Goal: Task Accomplishment & Management: Manage account settings

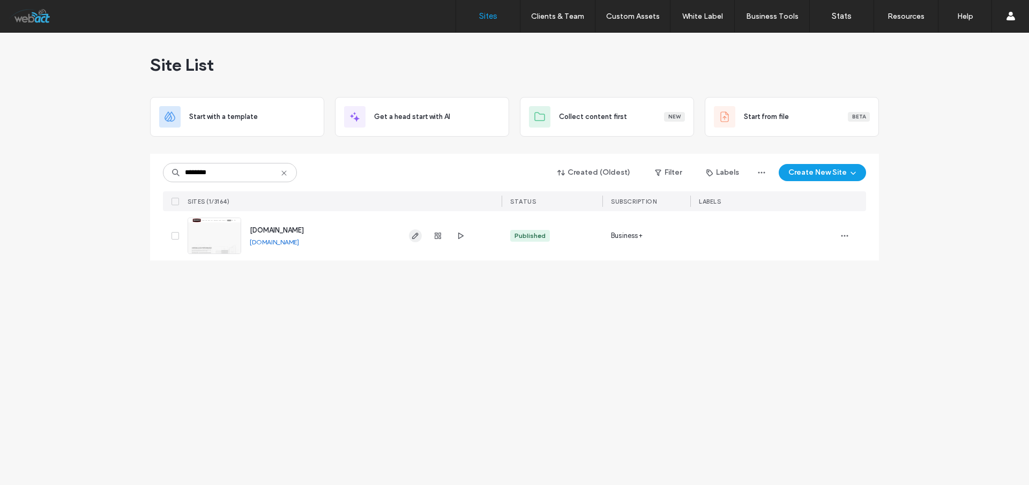
type input "********"
click at [413, 234] on icon "button" at bounding box center [415, 236] width 9 height 9
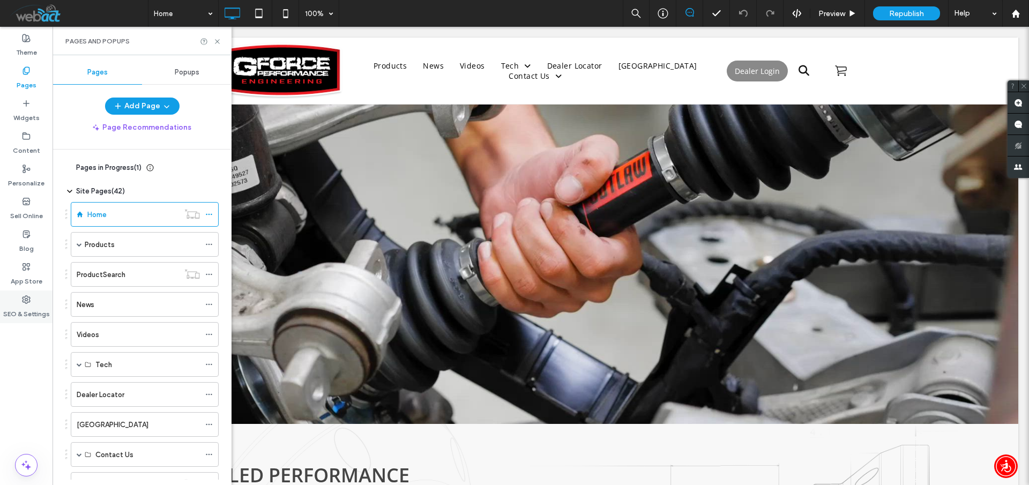
click at [20, 307] on label "SEO & Settings" at bounding box center [26, 311] width 47 height 15
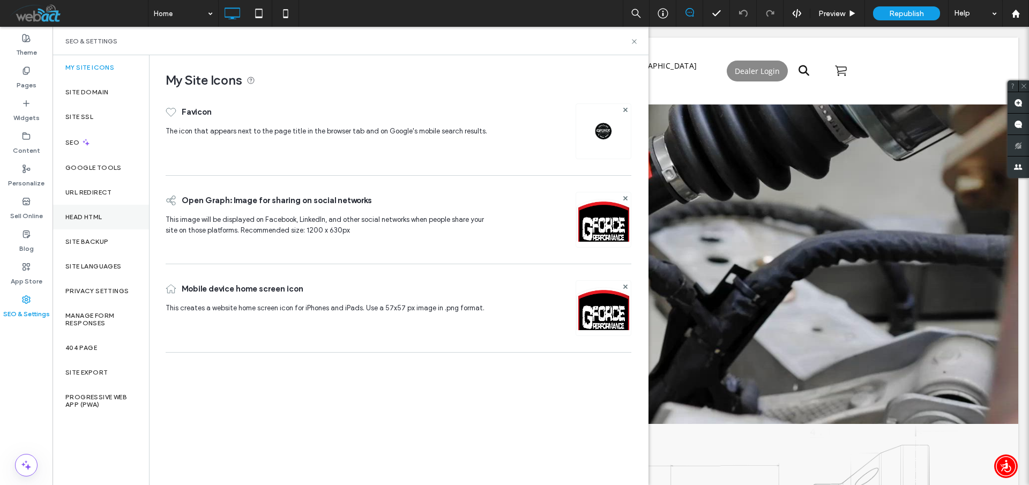
click at [94, 215] on label "Head HTML" at bounding box center [83, 217] width 37 height 8
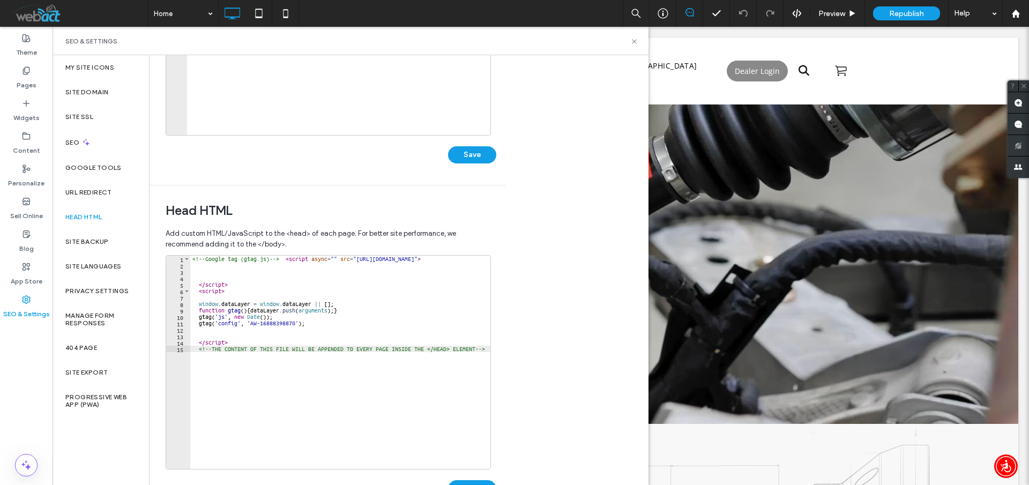
scroll to position [161, 0]
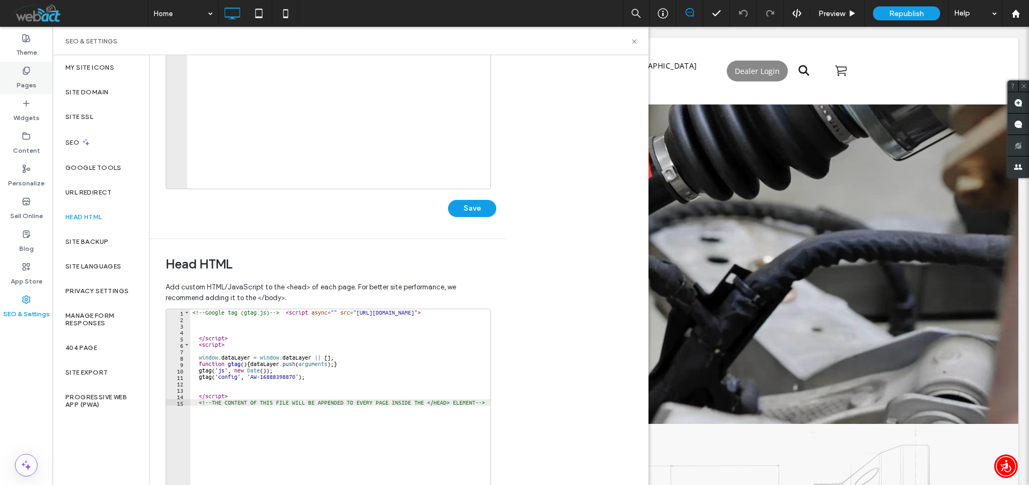
click at [25, 80] on label "Pages" at bounding box center [27, 82] width 20 height 15
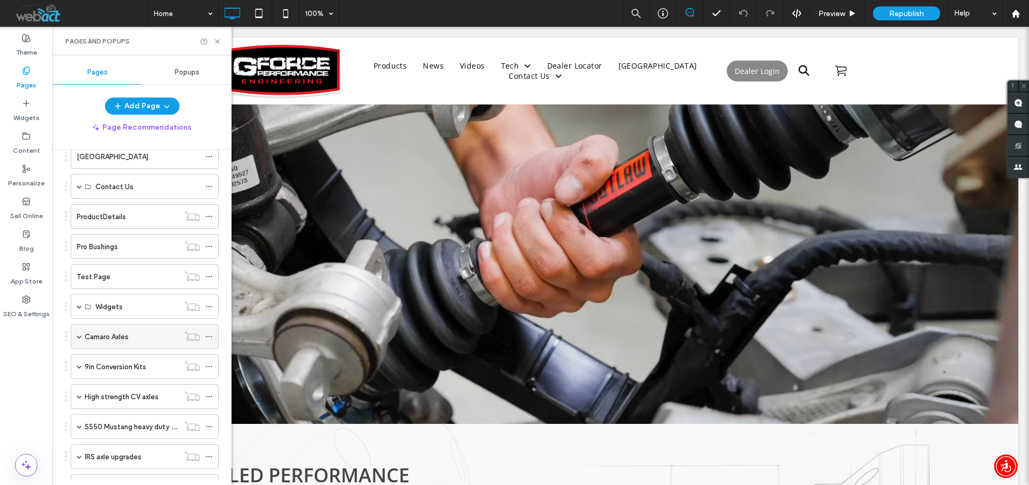
scroll to position [344, 0]
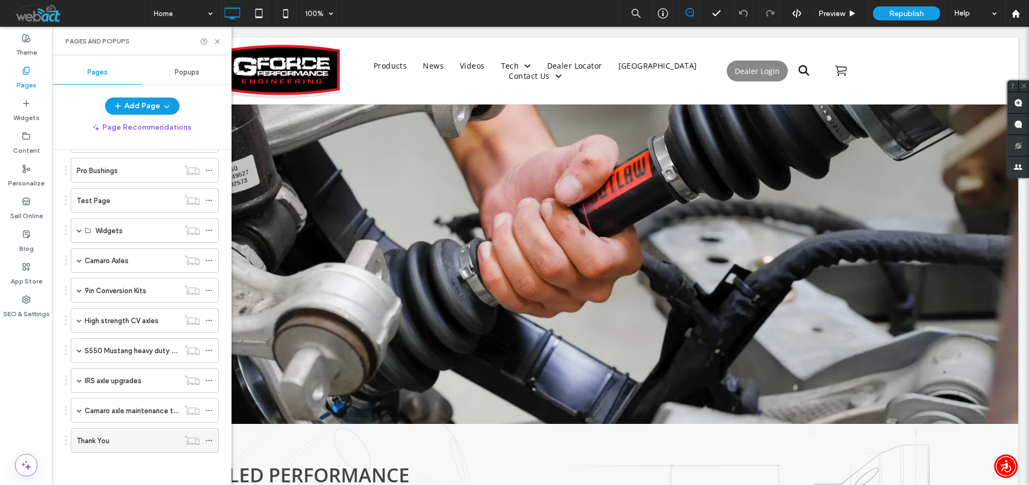
click at [109, 441] on label "Thank You" at bounding box center [93, 441] width 33 height 19
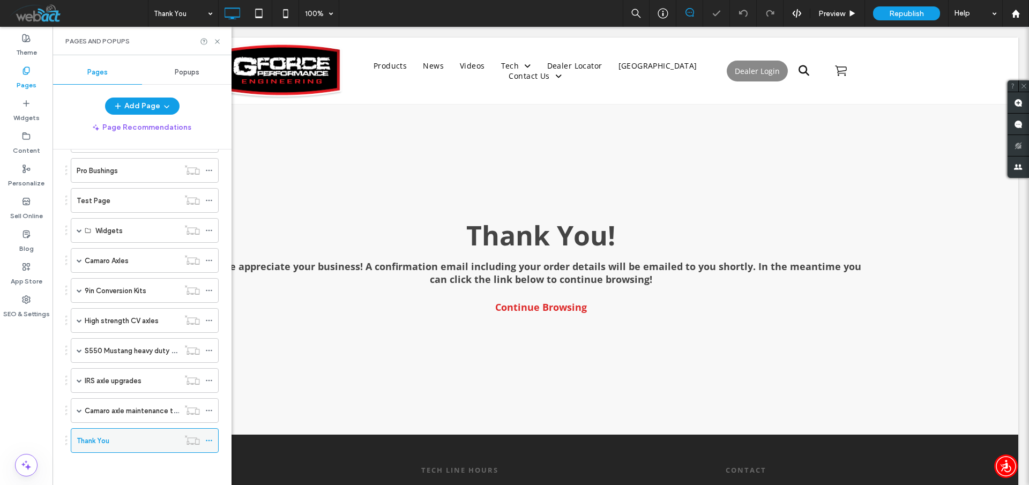
click at [210, 437] on icon at bounding box center [209, 441] width 8 height 8
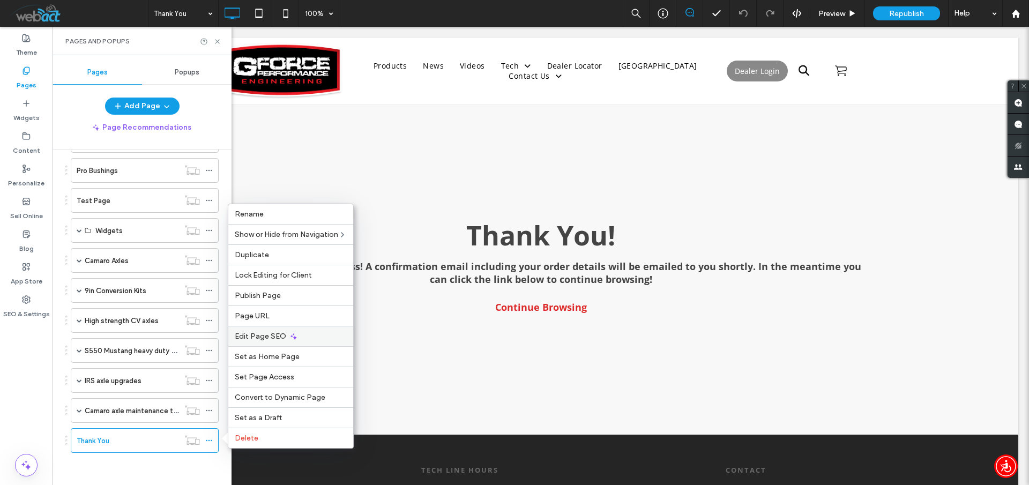
click at [266, 337] on span "Edit Page SEO" at bounding box center [260, 336] width 51 height 9
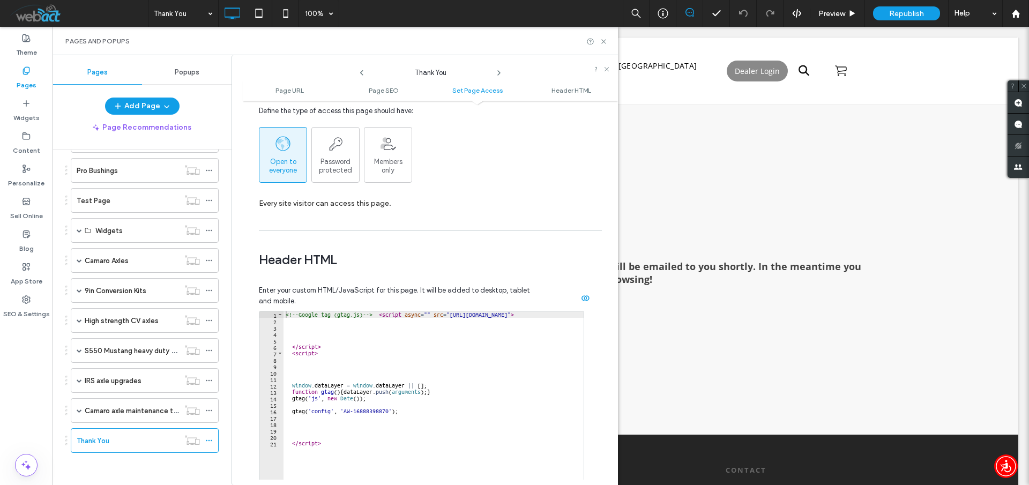
scroll to position [912, 0]
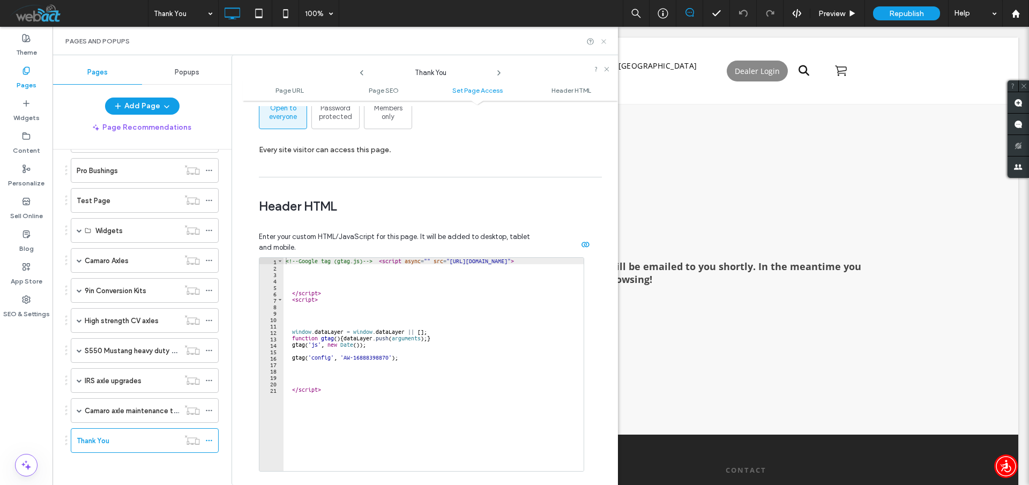
click at [605, 41] on use at bounding box center [604, 41] width 4 height 4
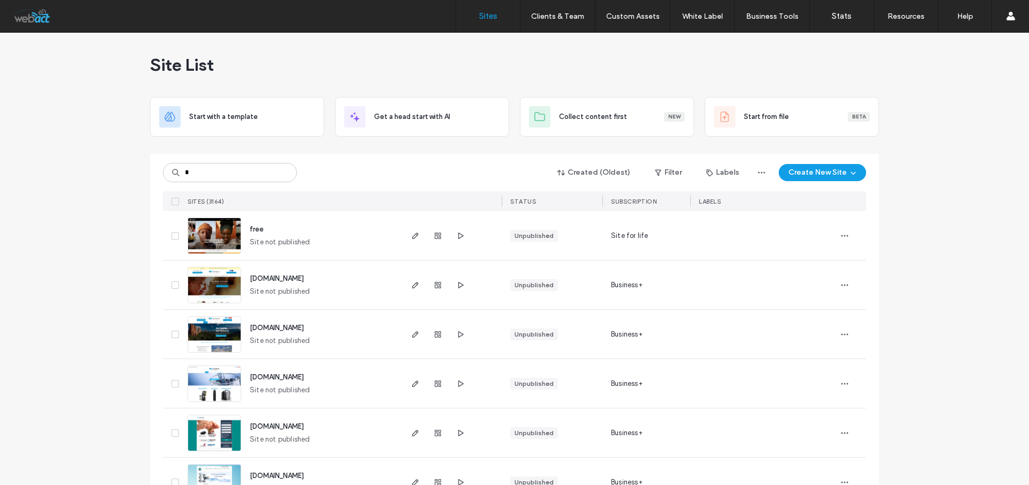
type input "*"
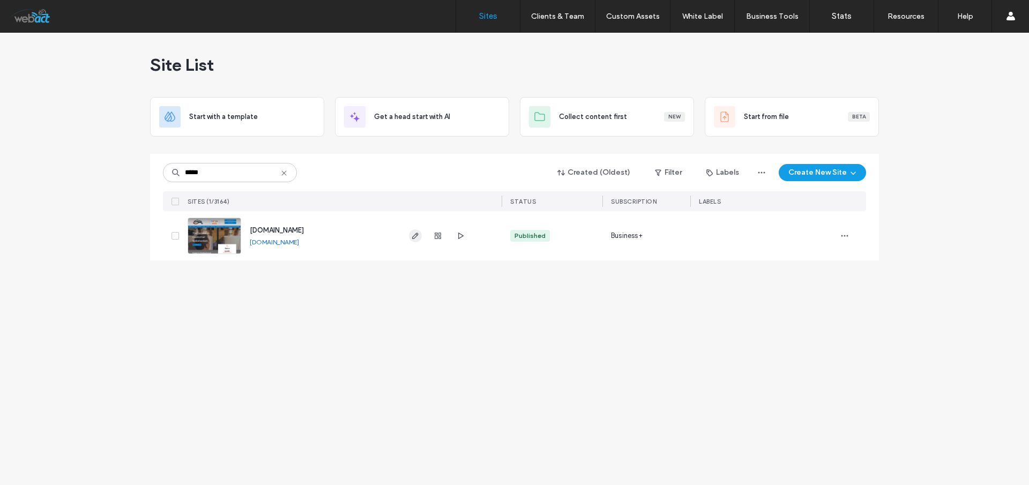
type input "*****"
click at [419, 236] on icon "button" at bounding box center [415, 236] width 9 height 9
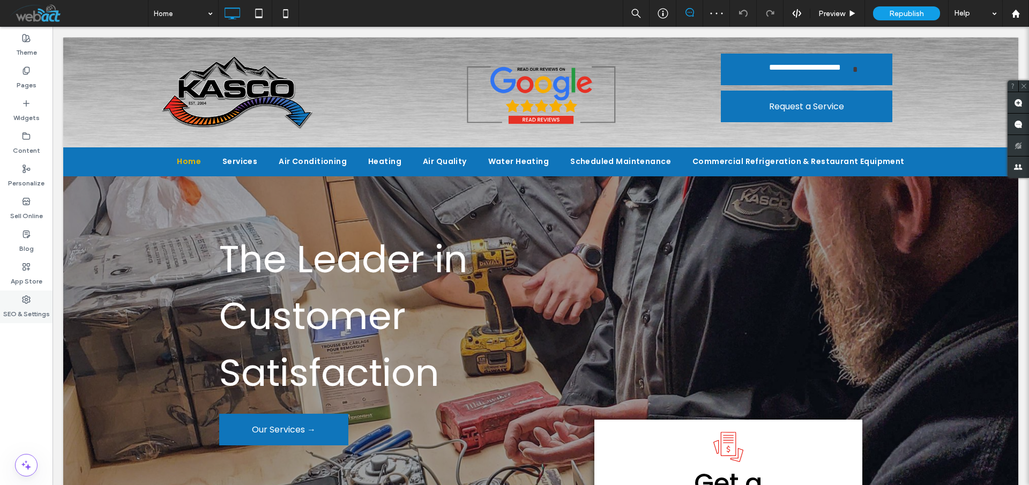
click at [24, 308] on label "SEO & Settings" at bounding box center [26, 311] width 47 height 15
click at [26, 302] on icon at bounding box center [26, 299] width 9 height 9
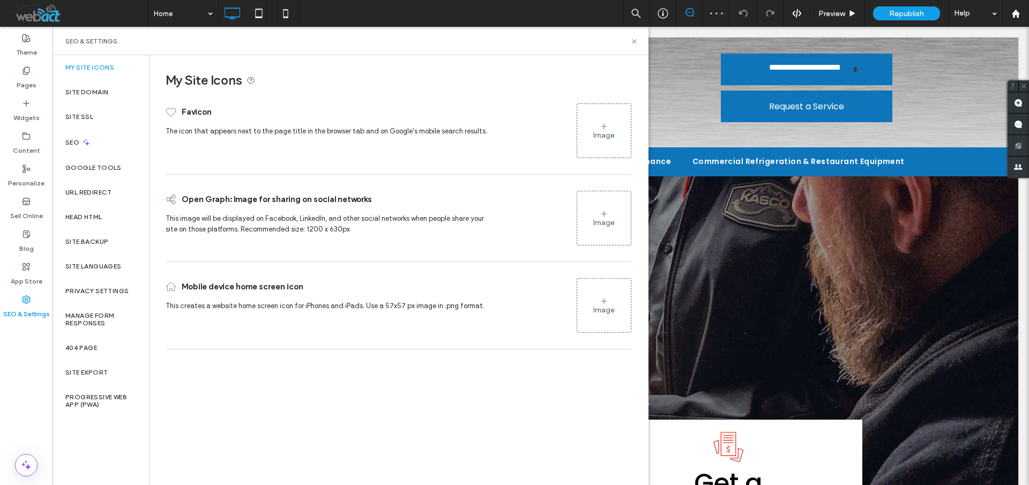
click at [27, 295] on icon at bounding box center [26, 299] width 9 height 9
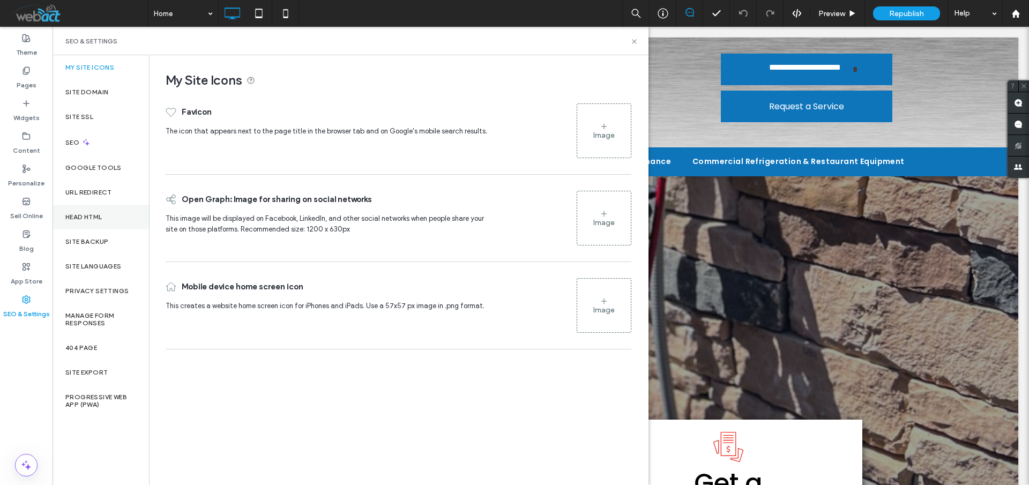
click at [101, 215] on label "Head HTML" at bounding box center [83, 217] width 37 height 8
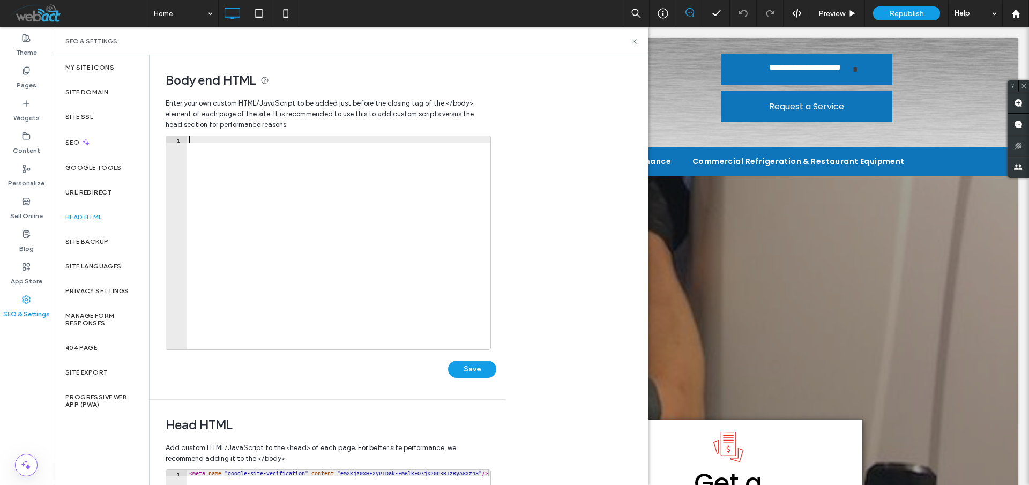
click at [254, 253] on div at bounding box center [338, 249] width 303 height 226
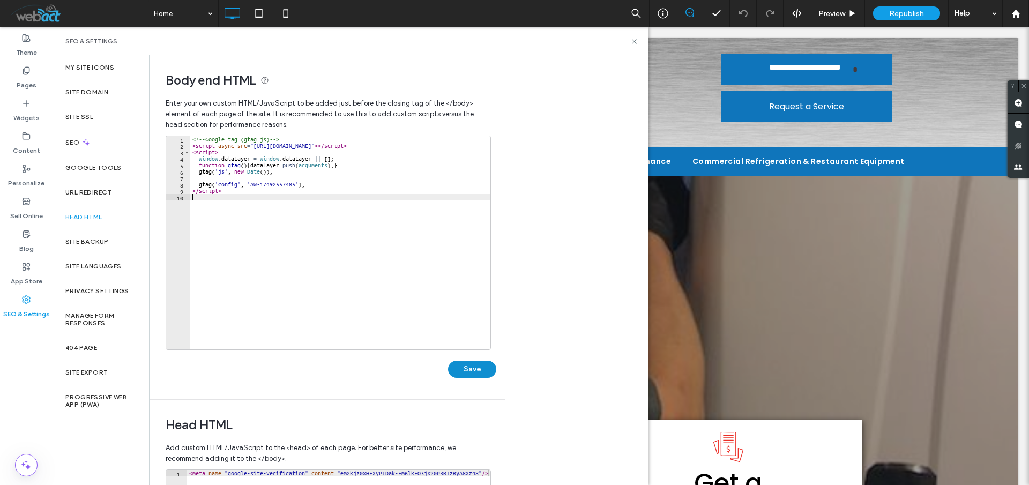
click at [473, 375] on button "Save" at bounding box center [472, 369] width 48 height 17
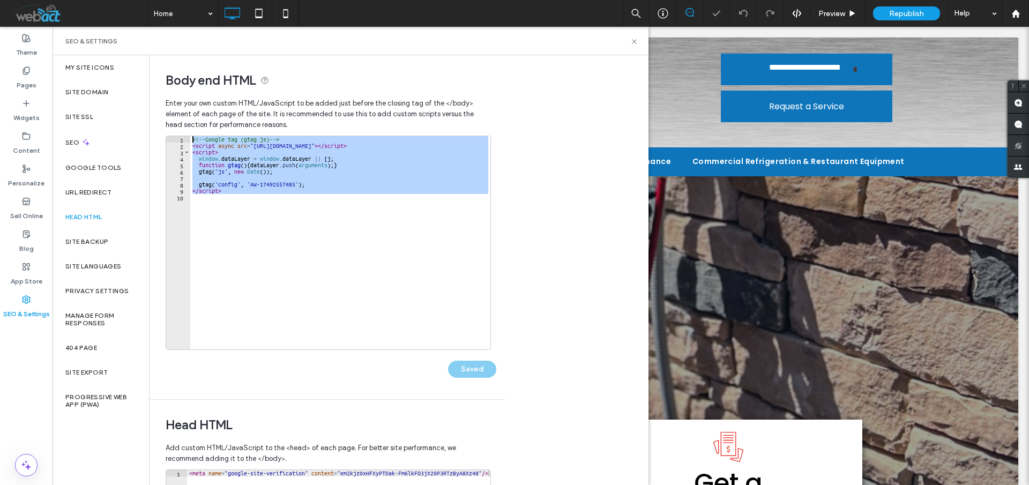
drag, startPoint x: 368, startPoint y: 216, endPoint x: 165, endPoint y: 119, distance: 225.5
click at [165, 119] on div "Body end HTML Enter your own custom HTML/​JavaScript to be added just before th…" at bounding box center [324, 227] width 348 height 344
type textarea "**********"
click at [344, 233] on div "<!-- Google tag (gtag.js) --> < script async src = "https://www.googletagmanage…" at bounding box center [340, 249] width 300 height 226
drag, startPoint x: 219, startPoint y: 148, endPoint x: 587, endPoint y: 86, distance: 372.4
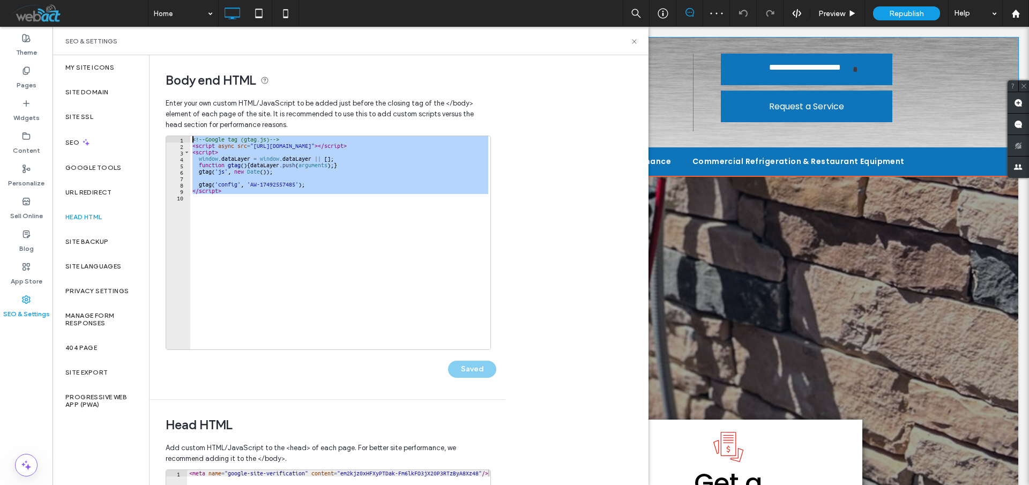
click at [0, 0] on div at bounding box center [0, 0] width 0 height 0
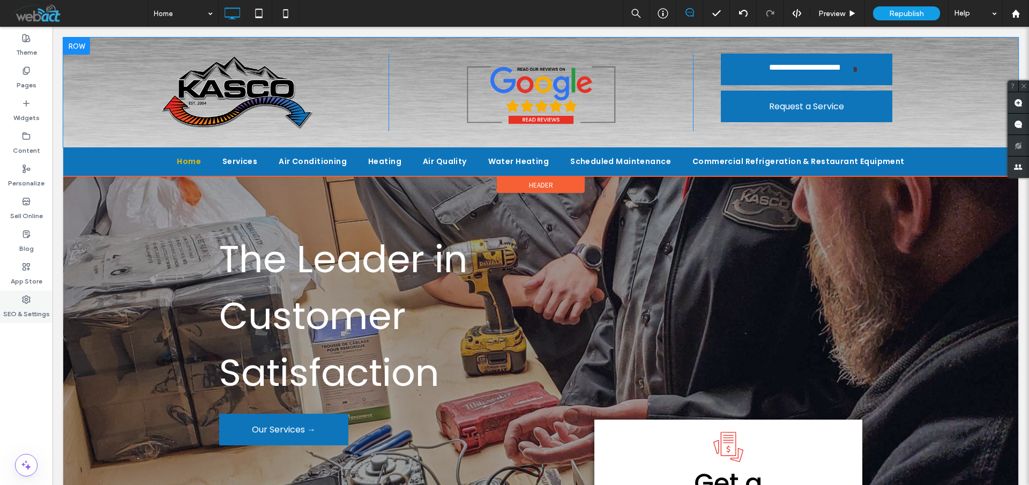
click at [31, 307] on label "SEO & Settings" at bounding box center [26, 311] width 47 height 15
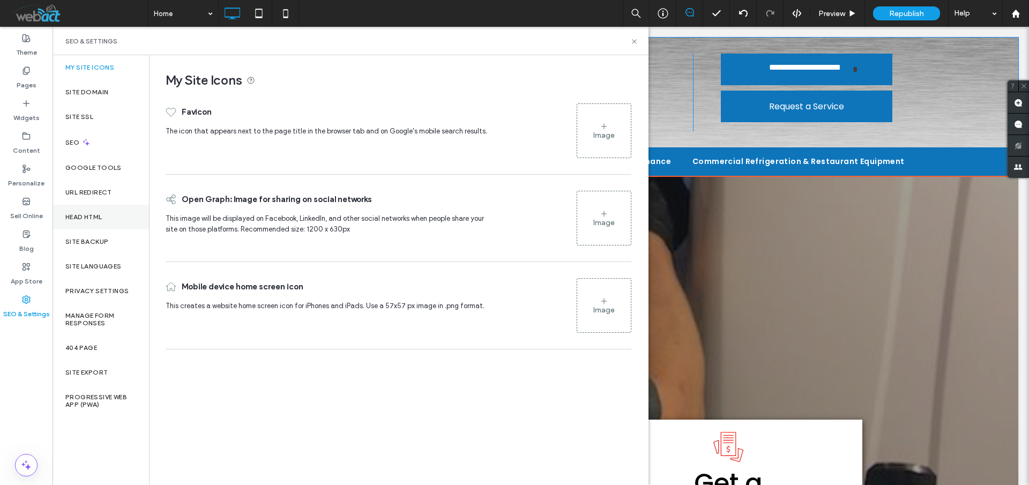
click at [101, 219] on label "Head HTML" at bounding box center [83, 217] width 37 height 8
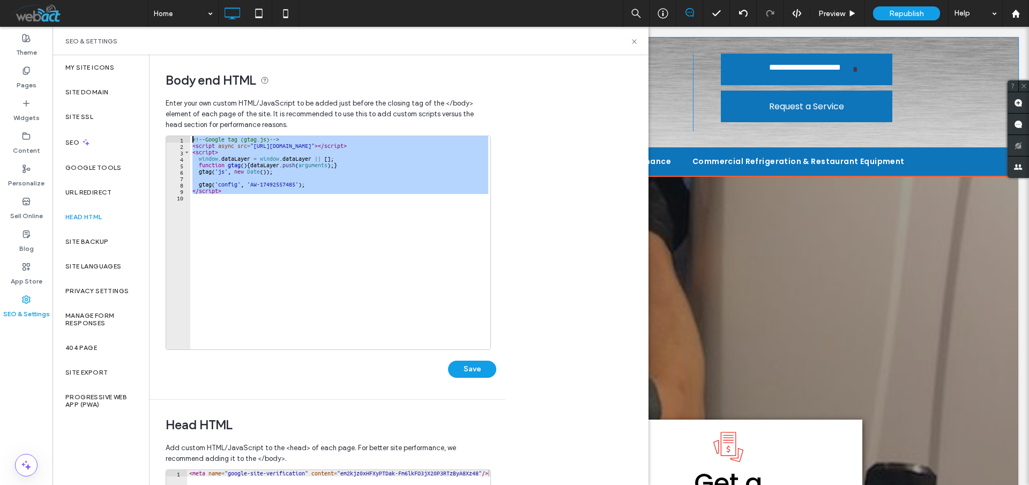
drag, startPoint x: 305, startPoint y: 205, endPoint x: 168, endPoint y: 124, distance: 158.9
click at [168, 124] on div "Enter your own custom HTML/​JavaScript to be added just before the closing tag …" at bounding box center [328, 246] width 324 height 307
type textarea "**********"
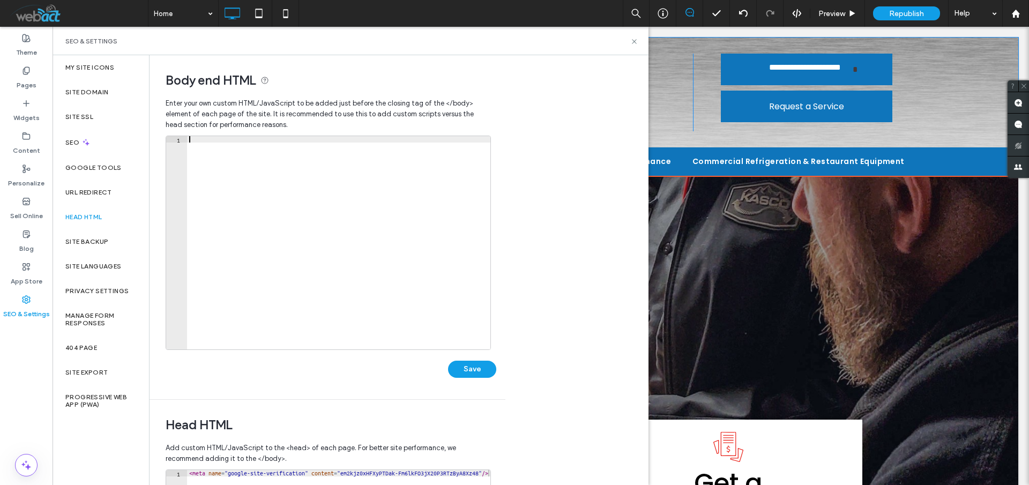
scroll to position [214, 0]
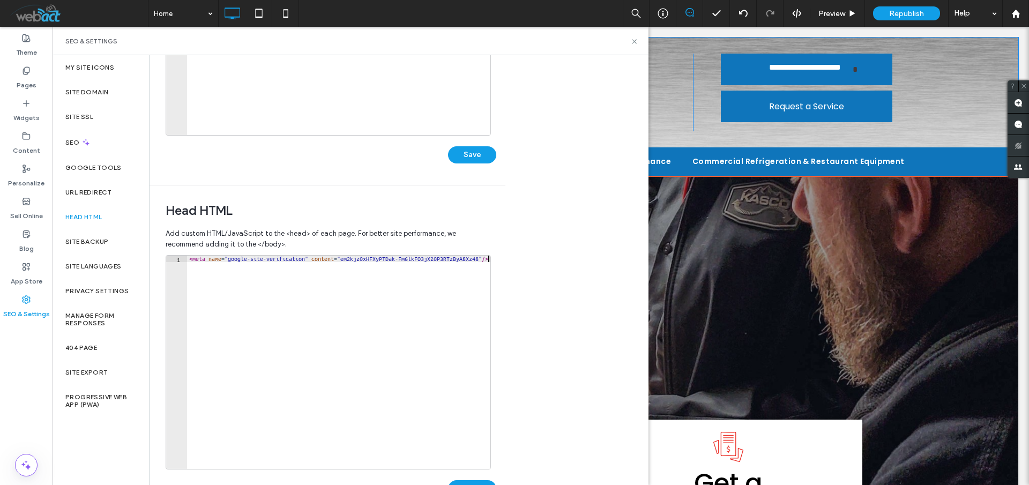
type textarea "**********"
click at [288, 285] on div "< meta name = "google-site-verification" content = "em2kjz0xHFXyPTDak-Fm6lkFO3j…" at bounding box center [338, 369] width 303 height 226
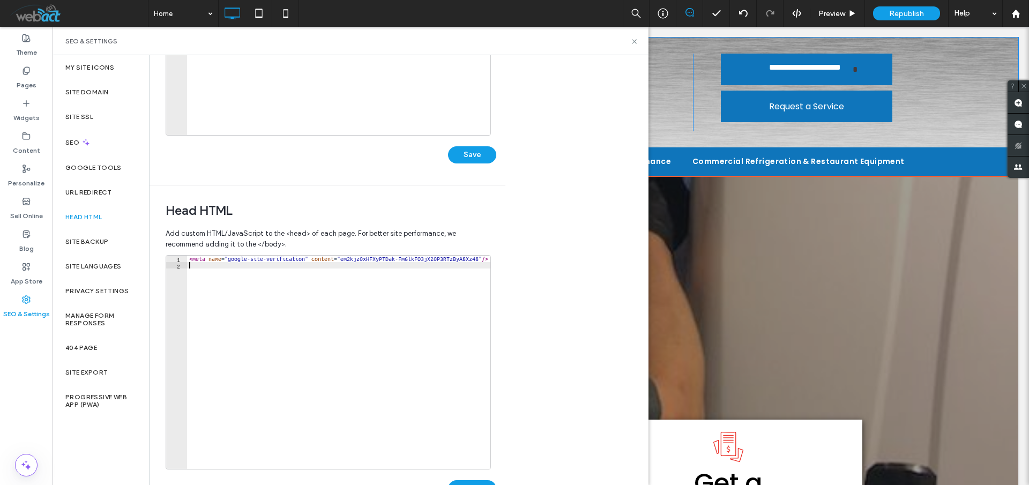
paste textarea "Cursor at row 11"
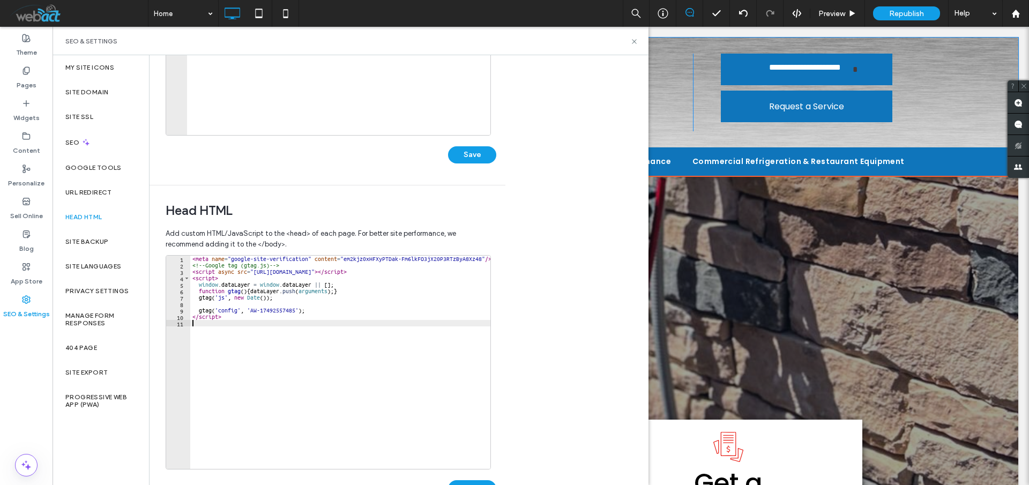
scroll to position [249, 0]
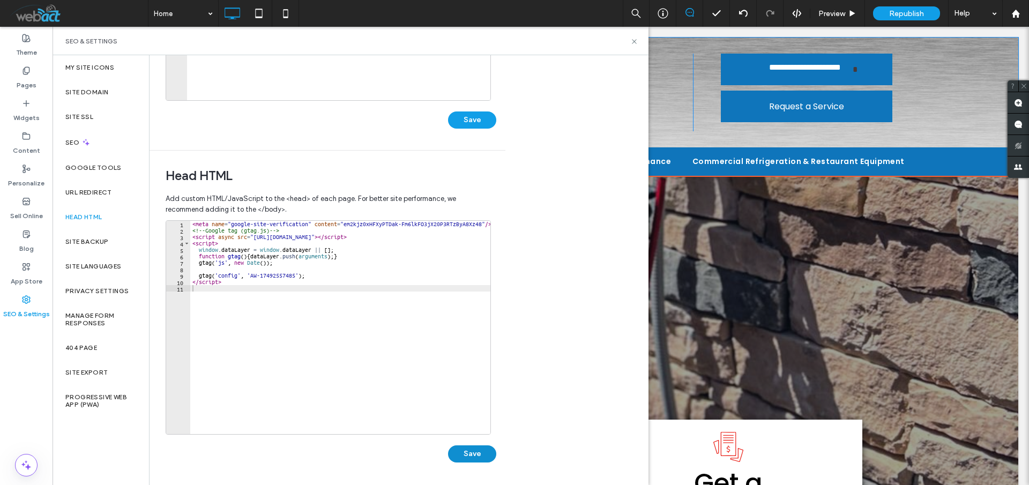
click at [472, 450] on button "Save" at bounding box center [472, 454] width 48 height 17
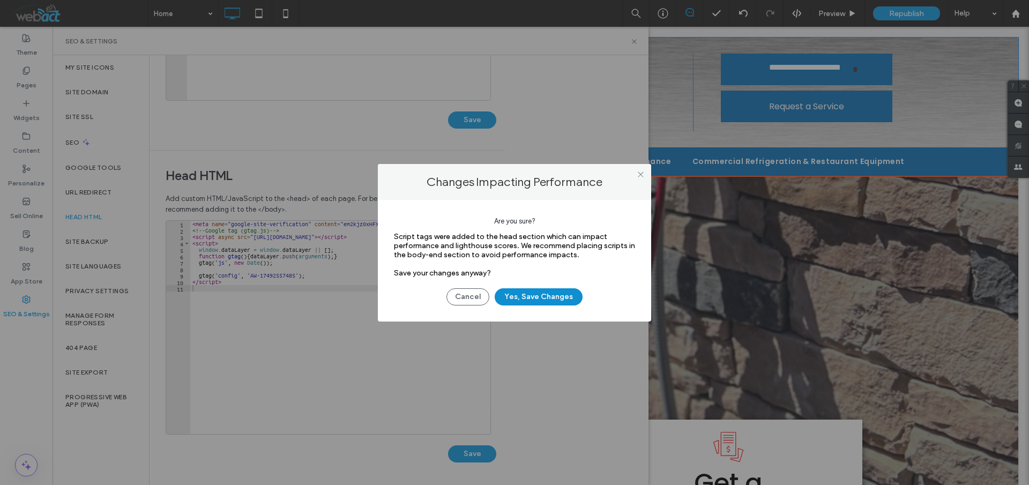
click at [553, 300] on button "Yes, Save Changes" at bounding box center [539, 296] width 88 height 17
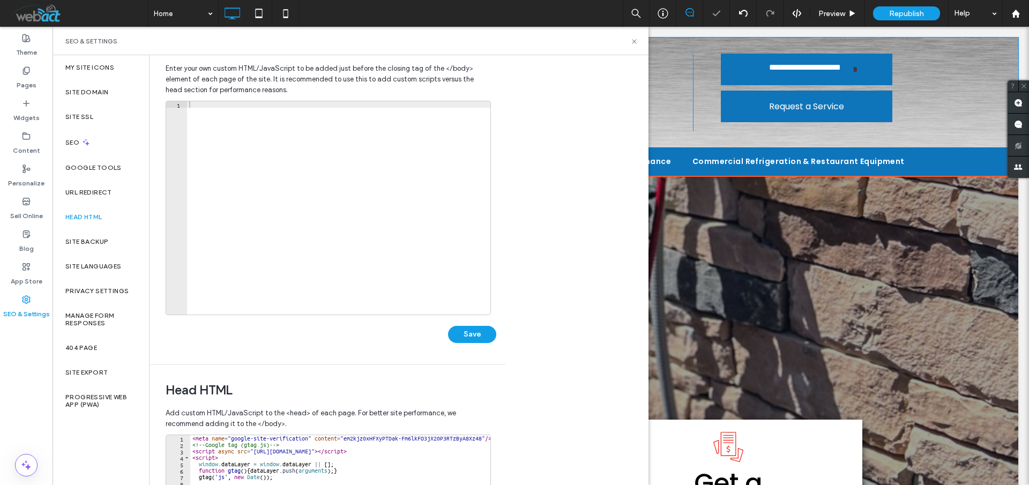
scroll to position [0, 0]
click at [633, 42] on icon at bounding box center [635, 42] width 8 height 8
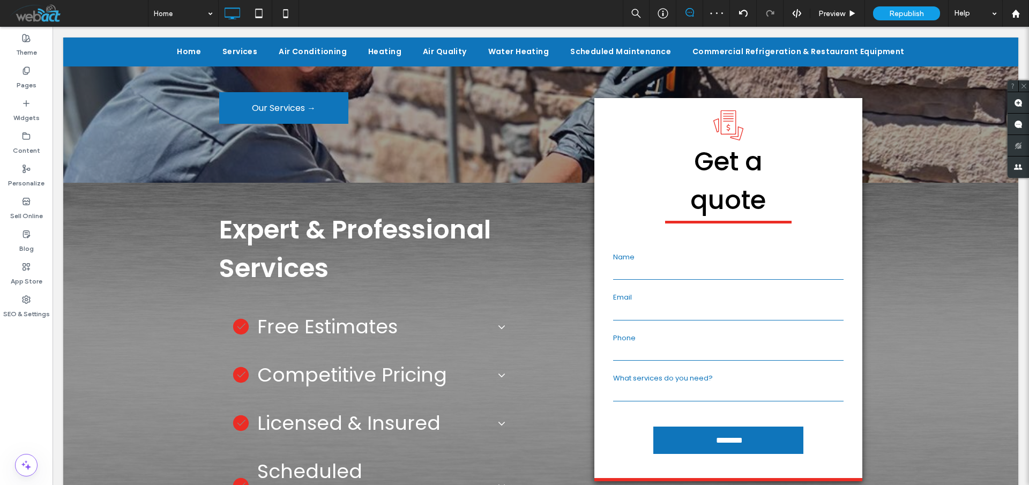
scroll to position [536, 0]
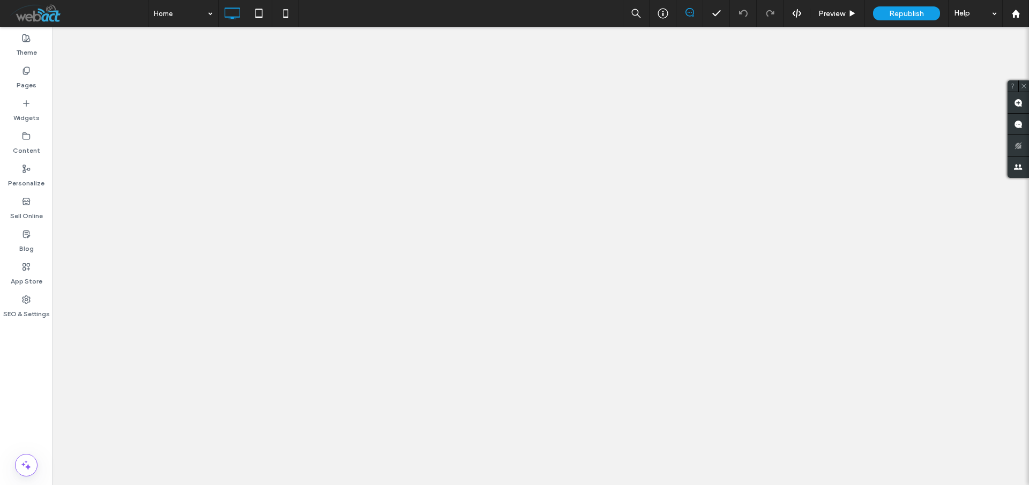
click at [21, 303] on div "SEO & Settings" at bounding box center [26, 307] width 53 height 33
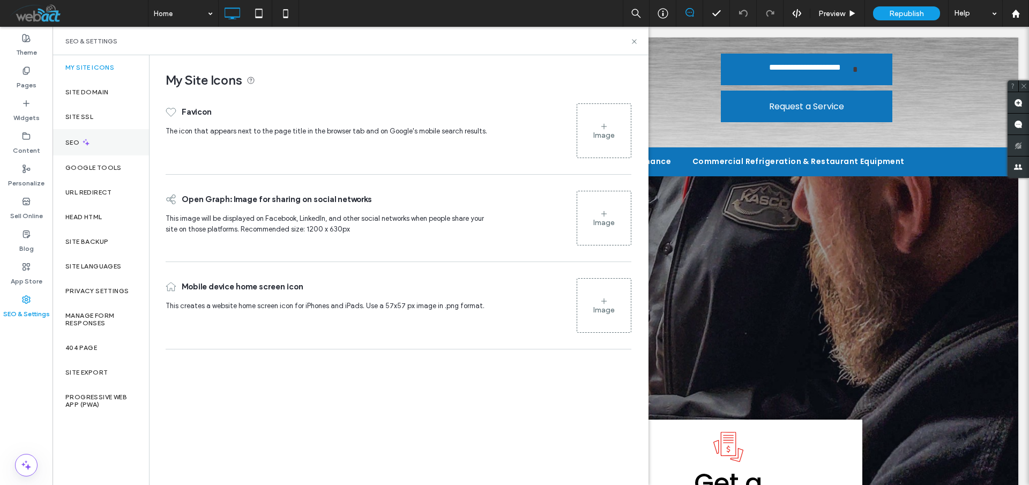
click at [76, 145] on label "SEO" at bounding box center [73, 143] width 16 height 8
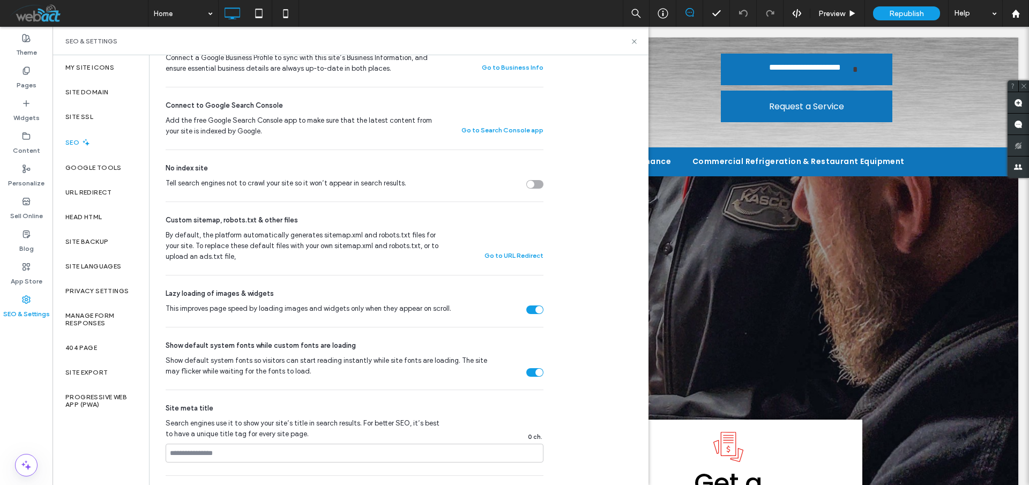
scroll to position [375, 0]
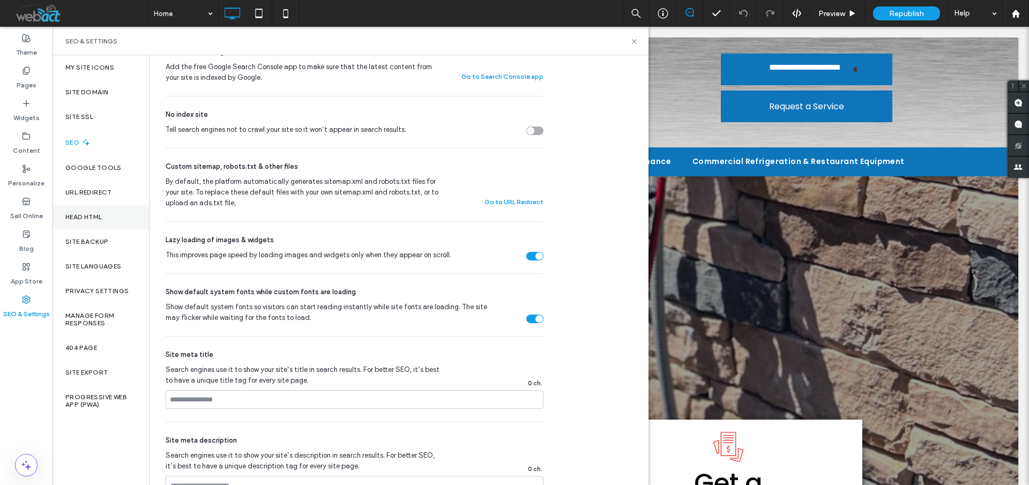
click at [95, 225] on div "Head HTML" at bounding box center [101, 217] width 97 height 25
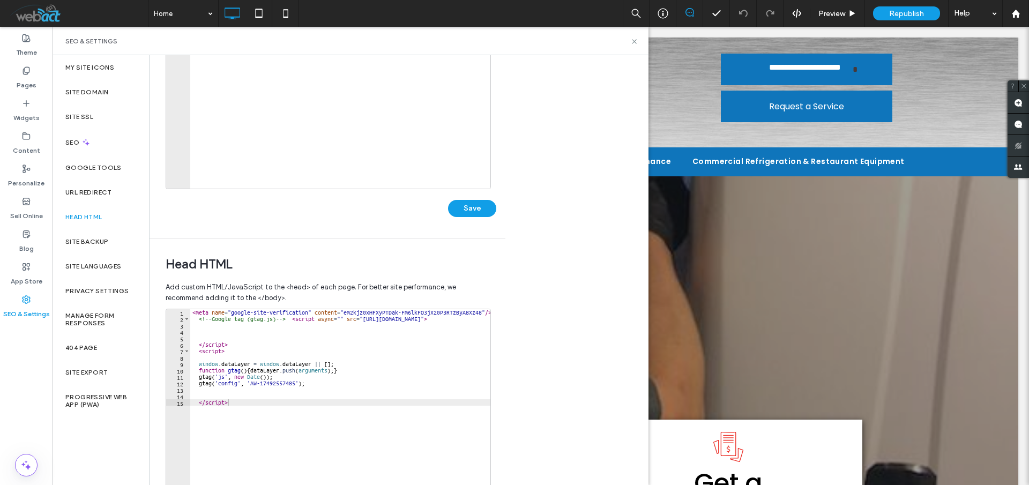
scroll to position [0, 0]
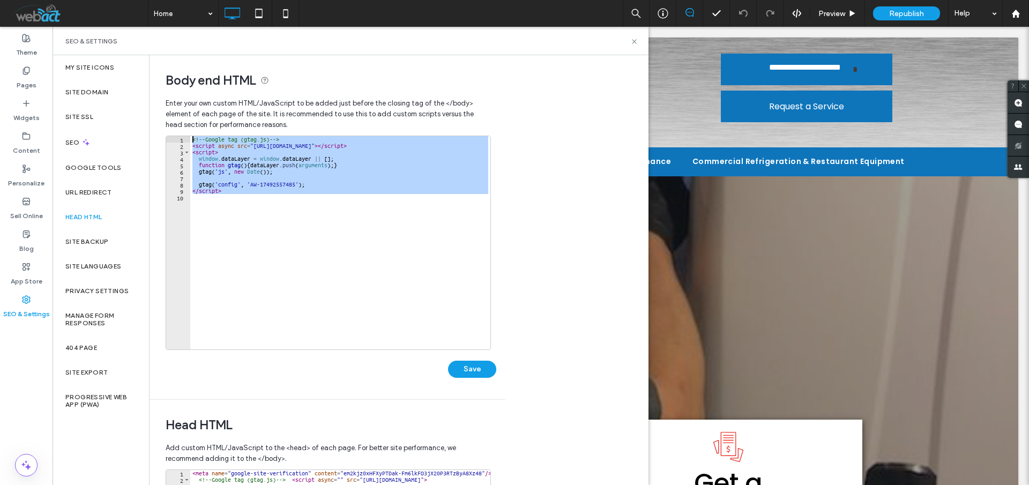
drag, startPoint x: 302, startPoint y: 196, endPoint x: 181, endPoint y: 123, distance: 141.4
click at [181, 123] on div "Enter your own custom HTML/​JavaScript to be added just before the closing tag …" at bounding box center [328, 246] width 324 height 307
type textarea "**********"
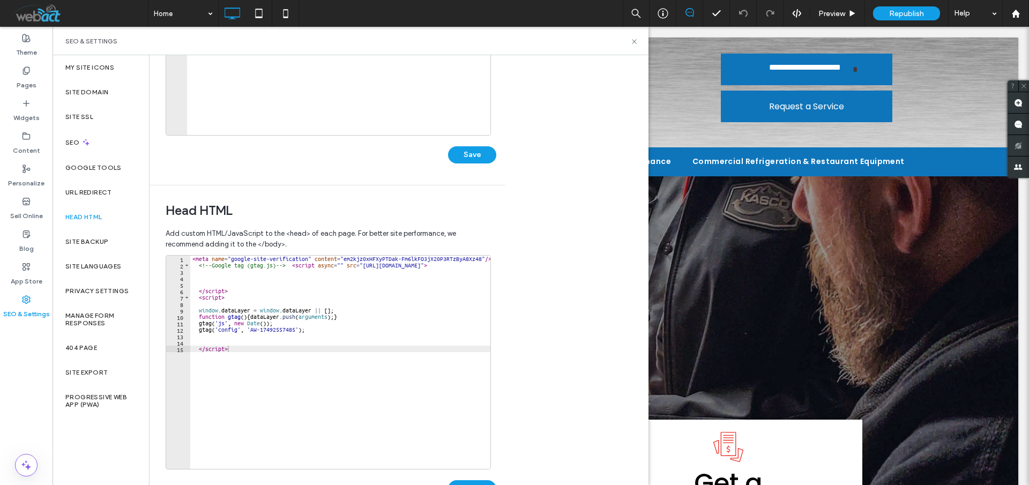
scroll to position [249, 0]
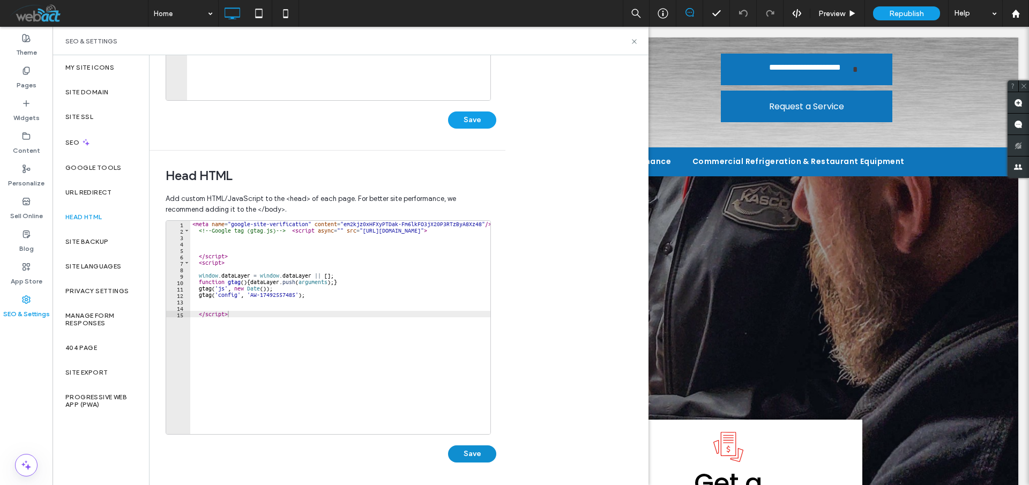
click at [487, 451] on button "Save" at bounding box center [472, 454] width 48 height 17
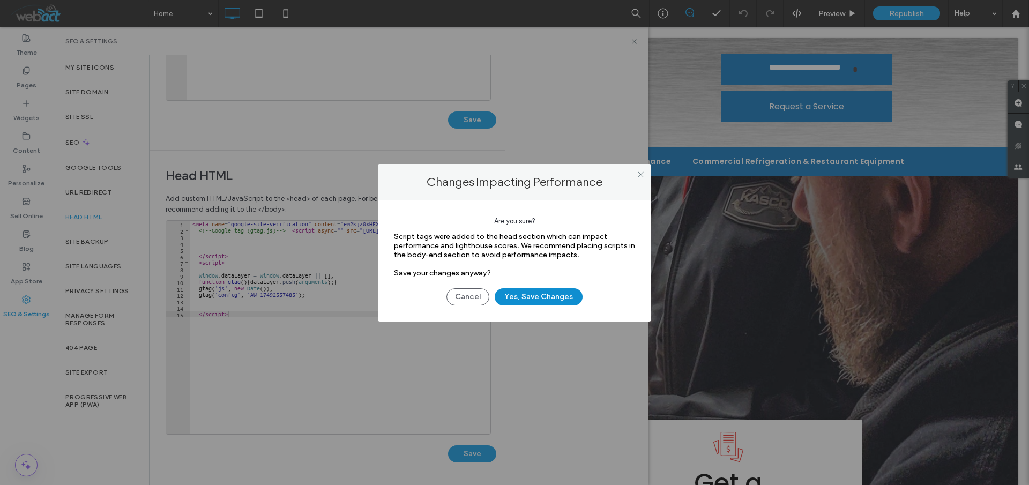
click at [542, 292] on button "Yes, Save Changes" at bounding box center [539, 296] width 88 height 17
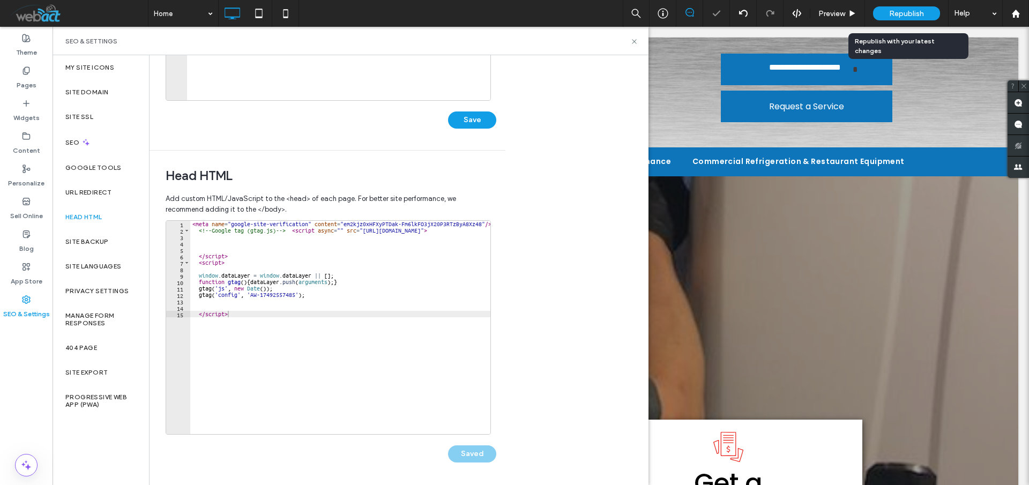
click at [885, 9] on div "Republish" at bounding box center [906, 13] width 67 height 14
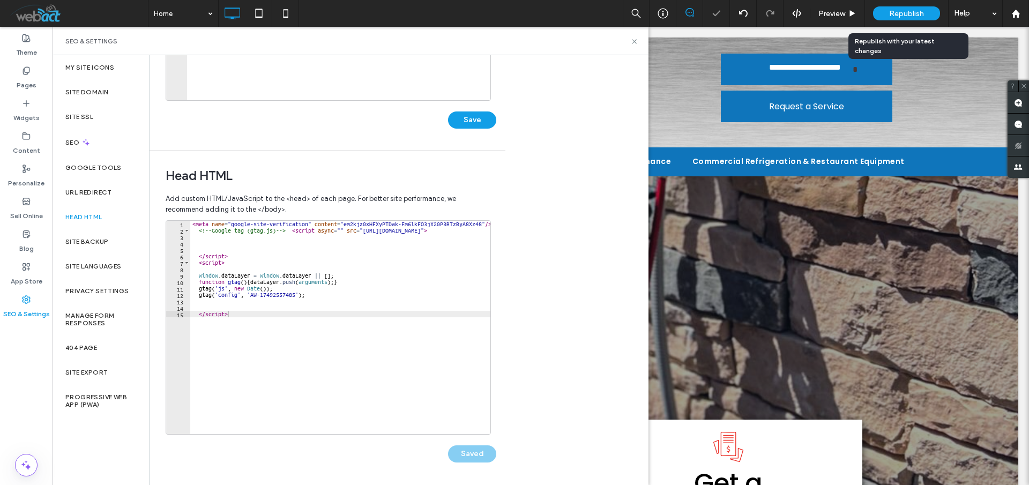
scroll to position [0, 0]
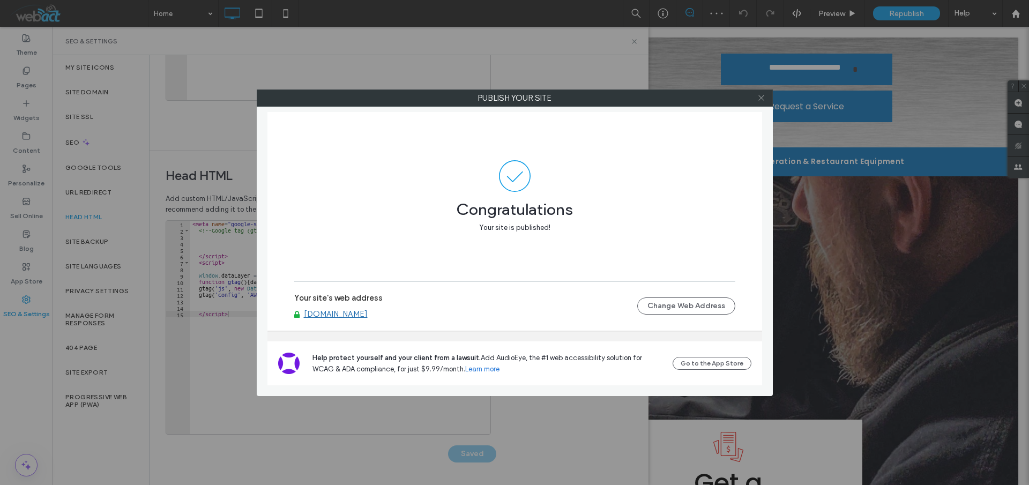
click at [762, 102] on span at bounding box center [762, 98] width 8 height 16
